Goal: Book appointment/travel/reservation

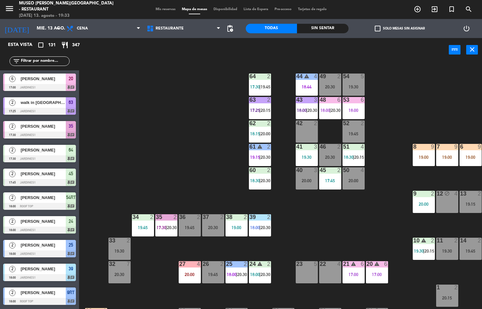
click at [194, 156] on div "44 warning 4 18:44 49 2 20:30 54 5 19:30 64 2 17:30 | 19:45 48 6 18:00 | 20:30 …" at bounding box center [283, 185] width 398 height 247
click at [423, 203] on div "20:00" at bounding box center [424, 204] width 22 height 4
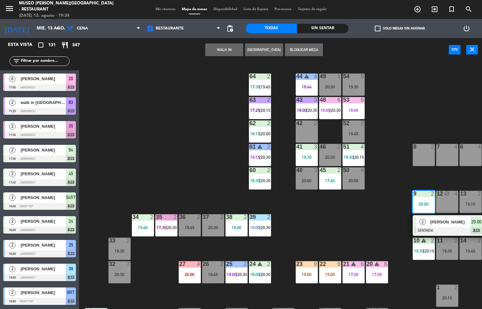
click at [363, 251] on div "44 warning 4 18:44 49 2 20:30 54 5 19:30 64 2 17:30 | 19:45 48 6 18:00 | 20:30 …" at bounding box center [283, 185] width 398 height 247
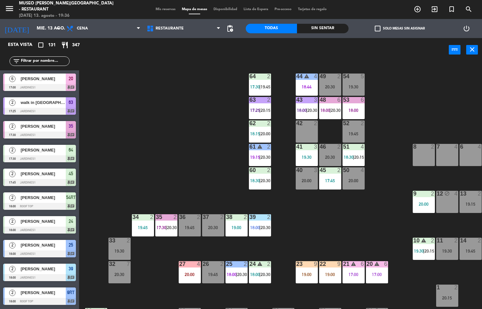
click at [289, 239] on div "44 warning 4 18:44 49 2 20:30 54 5 19:30 64 2 17:30 | 19:45 48 6 18:00 | 20:30 …" at bounding box center [283, 185] width 398 height 247
click at [262, 180] on span "20:30" at bounding box center [266, 180] width 10 height 5
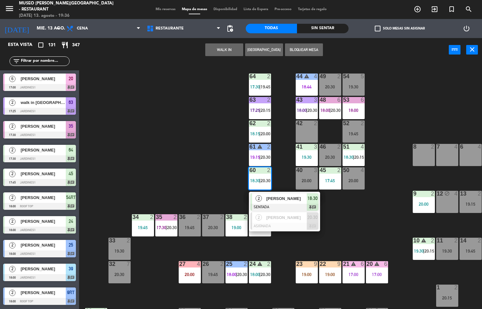
click at [285, 204] on div at bounding box center [285, 207] width 68 height 7
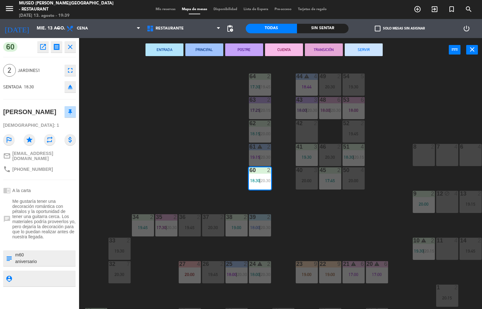
click at [179, 154] on div "44 warning 4 18:44 49 2 20:30 54 5 19:30 64 2 17:30 | 19:45 48 6 18:00 | 20:30 …" at bounding box center [283, 185] width 398 height 247
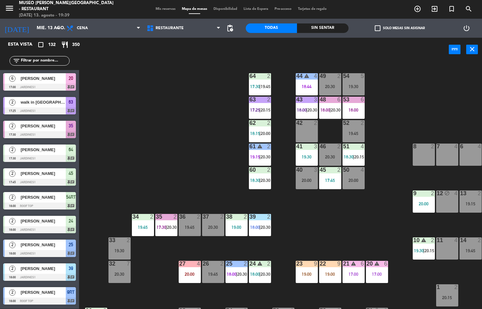
scroll to position [0, 51]
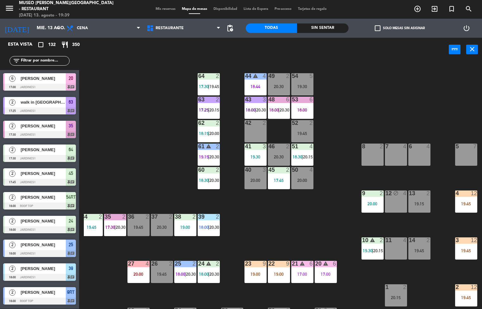
click at [461, 249] on div "19:45" at bounding box center [466, 250] width 22 height 4
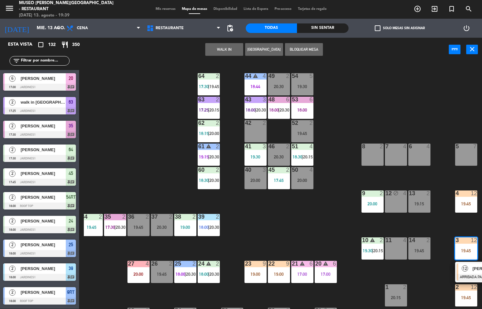
click at [467, 266] on span "12" at bounding box center [465, 268] width 6 height 6
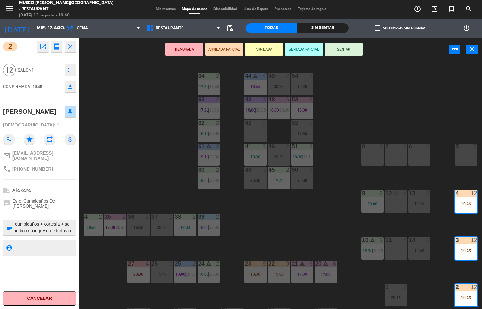
click at [43, 47] on icon "open_in_new" at bounding box center [43, 47] width 8 height 8
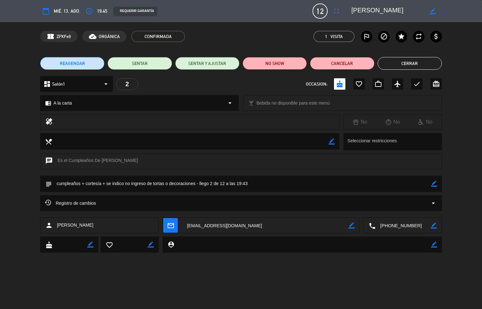
click at [123, 295] on div "calendar_today mié. 13, ago. access_time 19:45 REQUERIR GARANTÍA 12 [PERSON_NAM…" at bounding box center [241, 154] width 482 height 309
click at [424, 63] on button "Cerrar" at bounding box center [410, 63] width 64 height 13
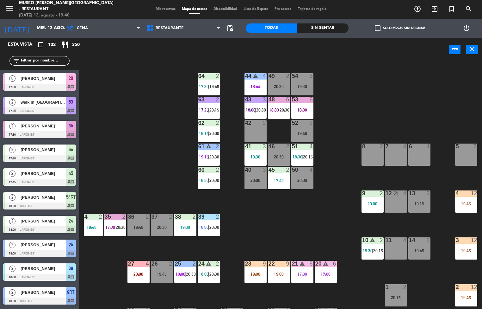
scroll to position [0, 0]
